Goal: Transaction & Acquisition: Purchase product/service

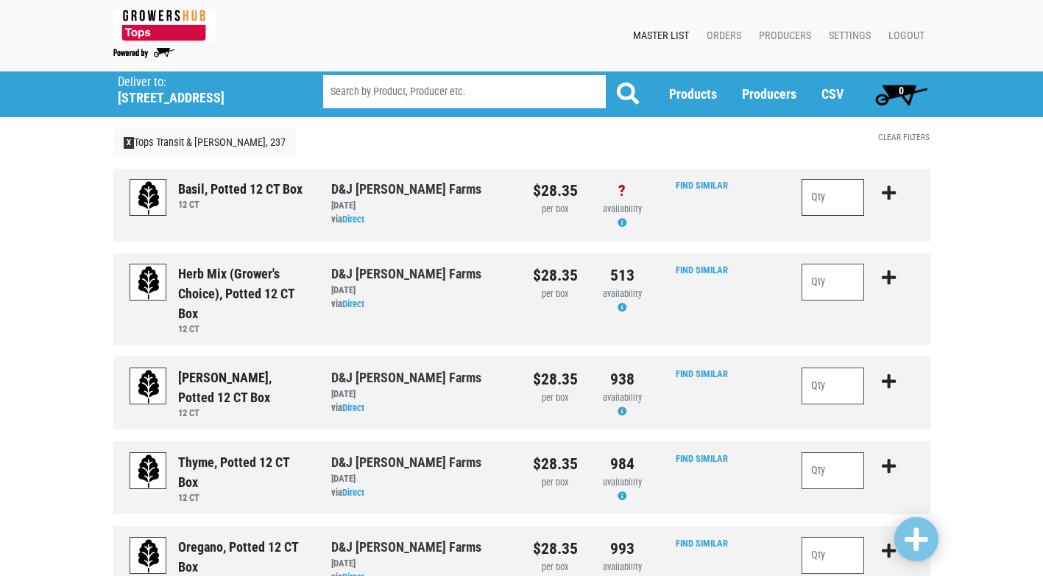
click at [803, 194] on input "number" at bounding box center [832, 197] width 63 height 37
type input "1"
click at [894, 188] on icon "submit" at bounding box center [889, 193] width 14 height 16
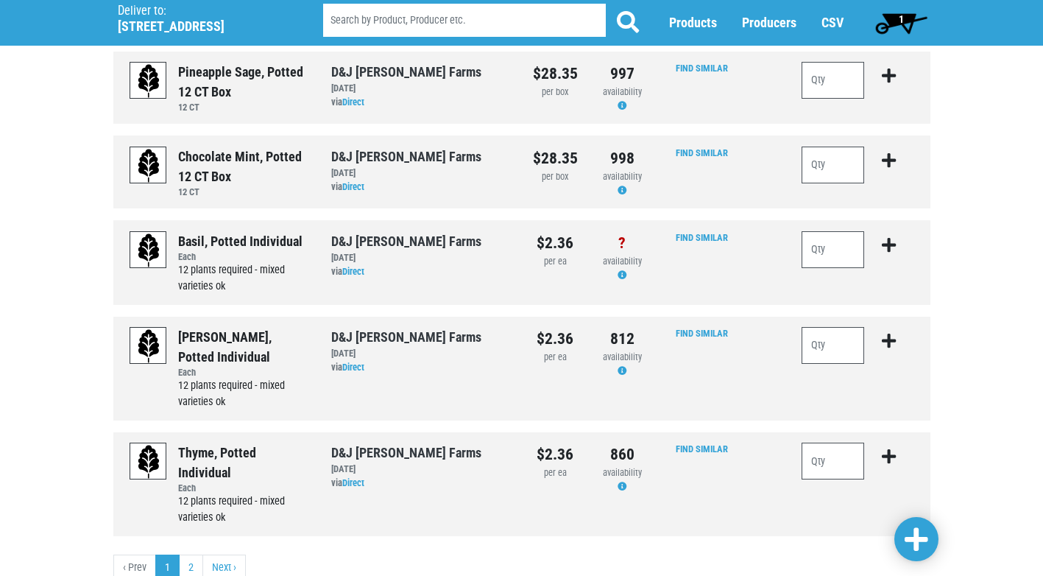
scroll to position [1472, 0]
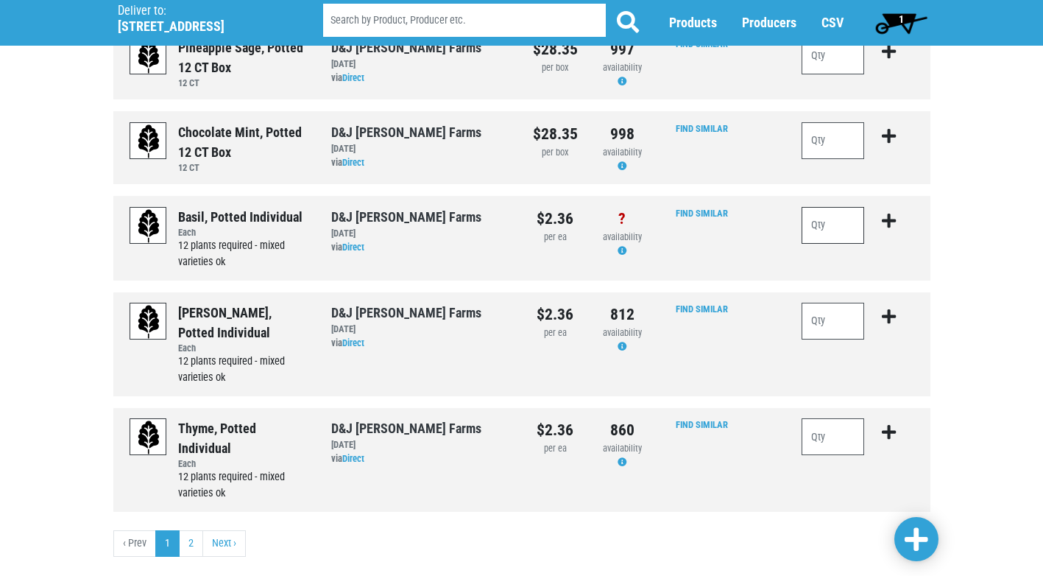
click at [841, 230] on input "number" at bounding box center [832, 225] width 63 height 37
type input "24"
click at [885, 214] on icon "submit" at bounding box center [889, 221] width 14 height 16
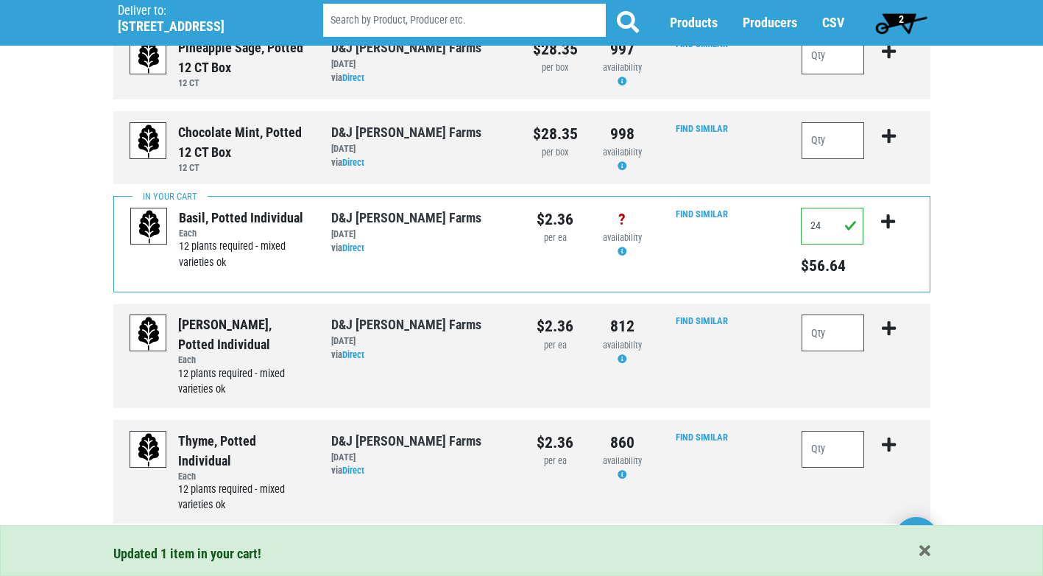
click at [896, 20] on span "2" at bounding box center [900, 22] width 65 height 29
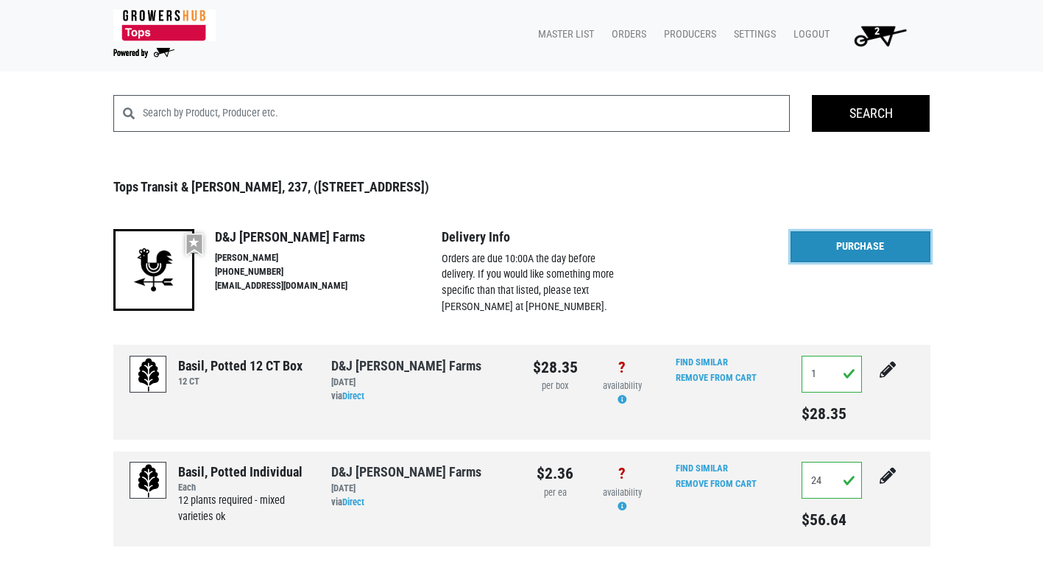
click at [826, 250] on link "Purchase" at bounding box center [860, 246] width 140 height 31
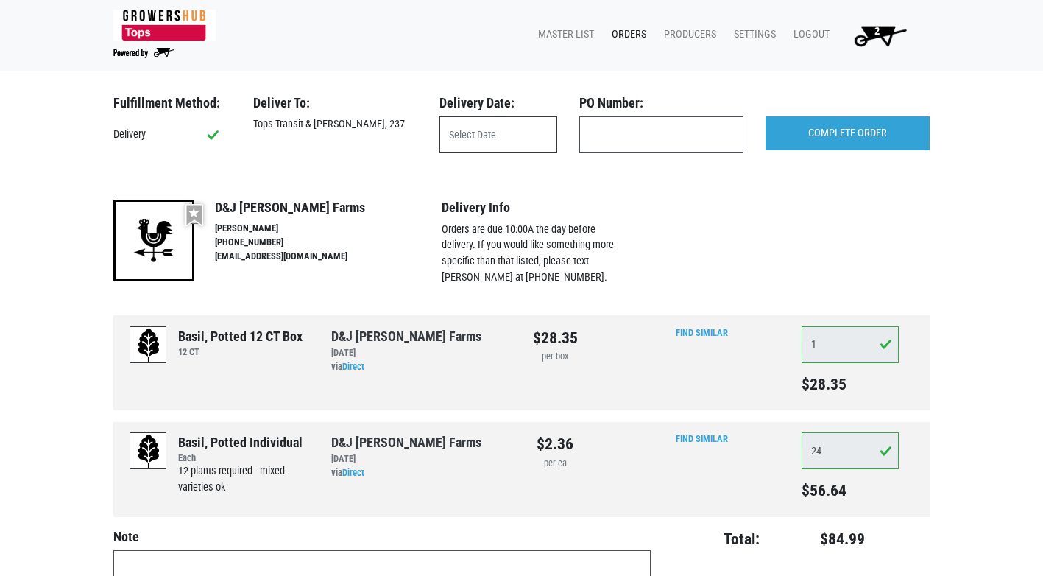
click at [494, 144] on input "text" at bounding box center [498, 134] width 118 height 37
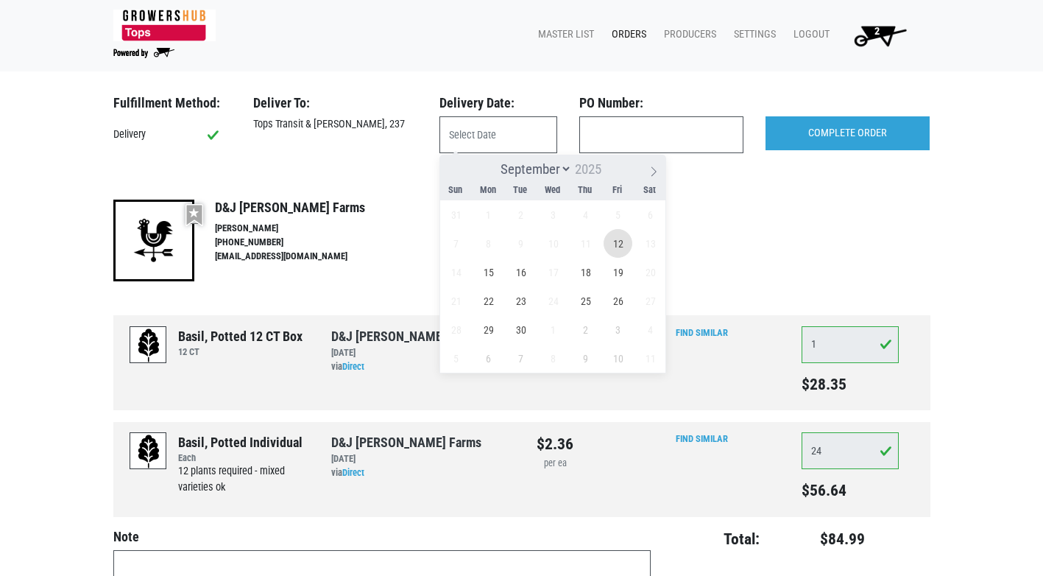
click at [620, 246] on span "12" at bounding box center [617, 243] width 29 height 29
type input "[DATE]"
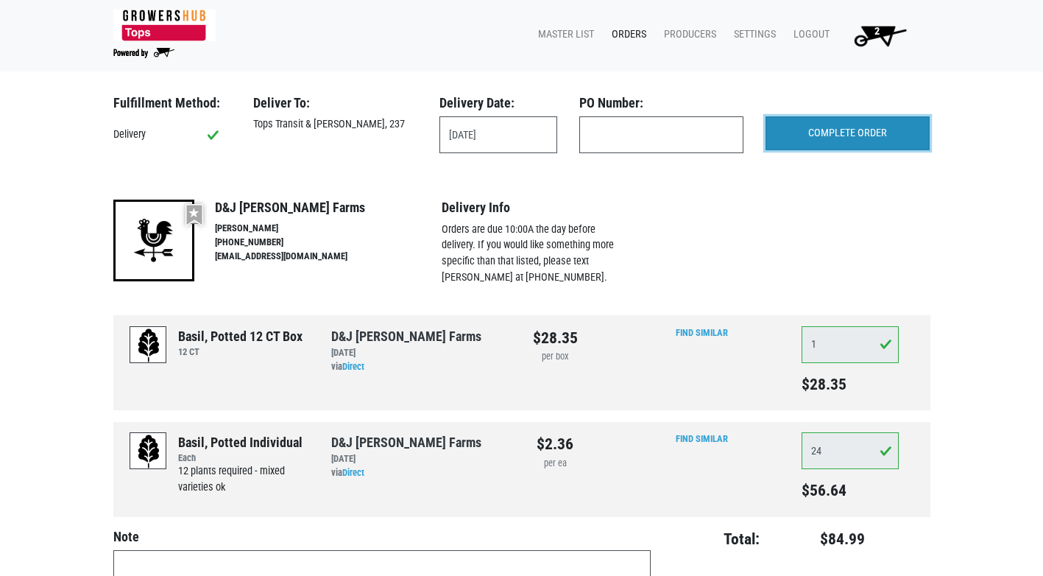
click at [823, 138] on input "COMPLETE ORDER" at bounding box center [847, 133] width 164 height 34
